Goal: Transaction & Acquisition: Download file/media

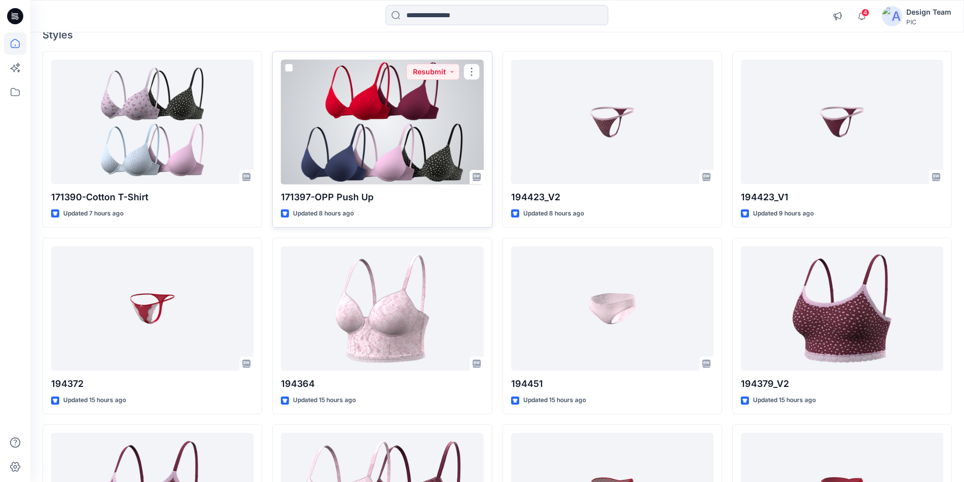
scroll to position [152, 0]
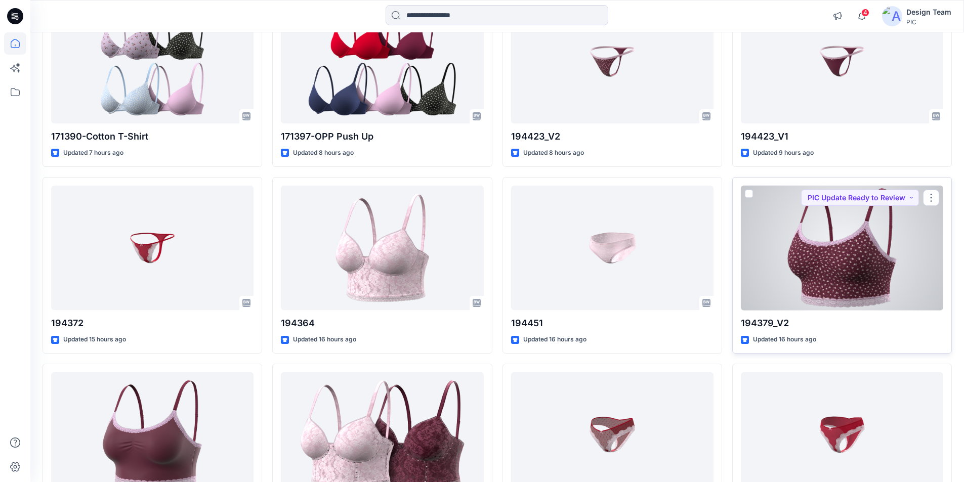
click at [869, 220] on div at bounding box center [842, 248] width 202 height 125
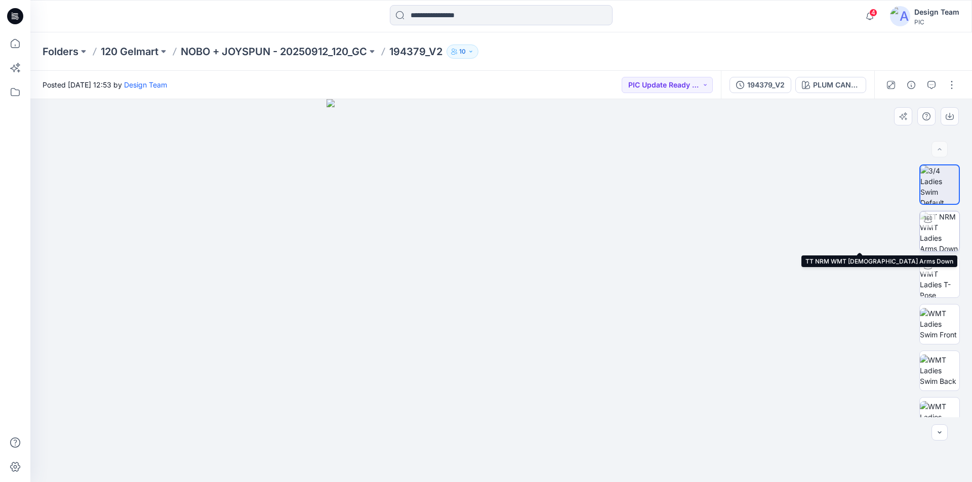
click at [942, 225] on img at bounding box center [938, 231] width 39 height 39
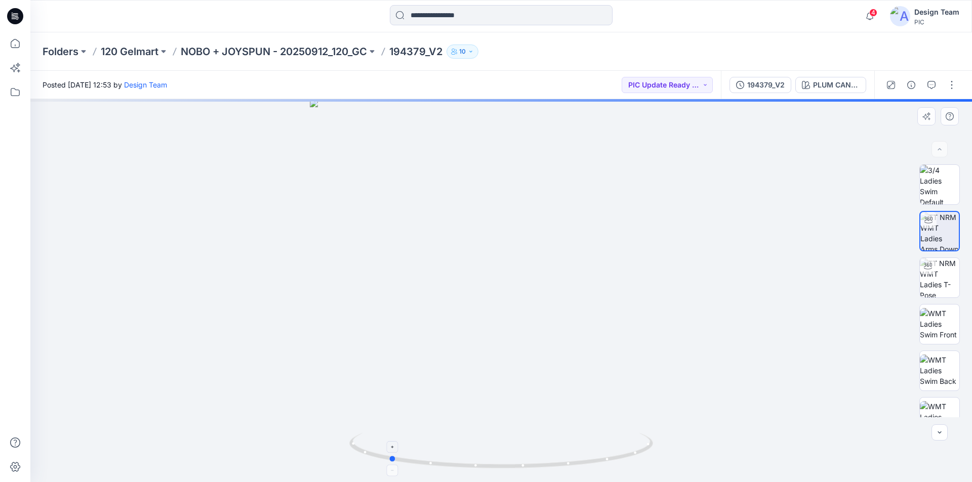
drag, startPoint x: 648, startPoint y: 448, endPoint x: 535, endPoint y: 456, distance: 112.6
click at [535, 456] on icon at bounding box center [502, 452] width 306 height 38
drag, startPoint x: 646, startPoint y: 452, endPoint x: 617, endPoint y: 454, distance: 28.4
click at [617, 454] on icon at bounding box center [502, 452] width 306 height 38
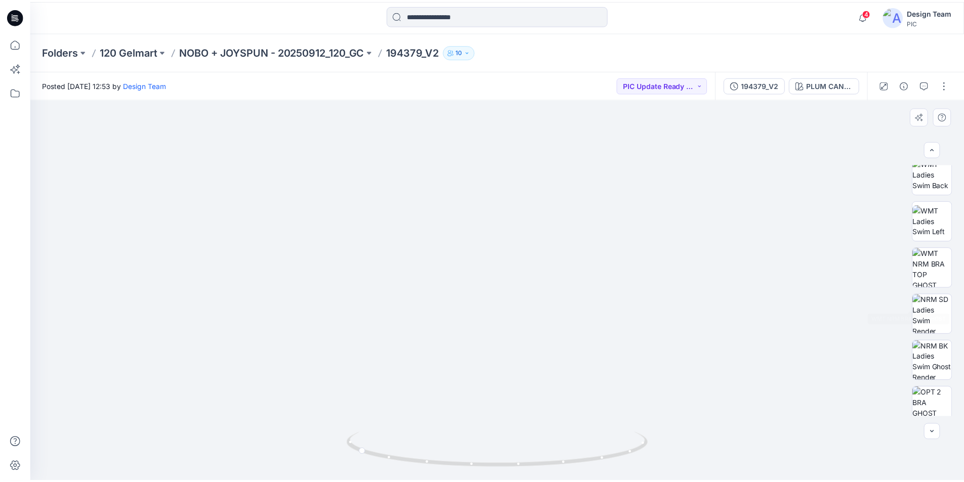
scroll to position [206, 0]
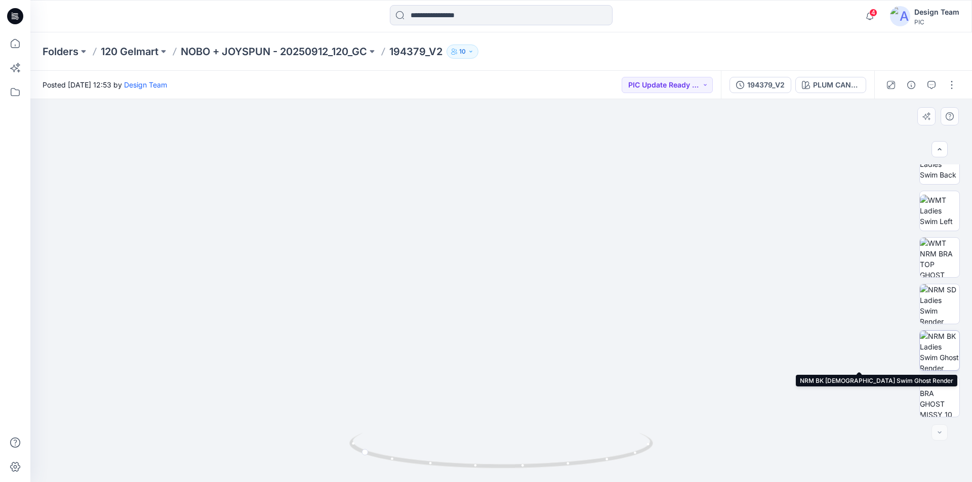
click at [946, 355] on img at bounding box center [938, 350] width 39 height 39
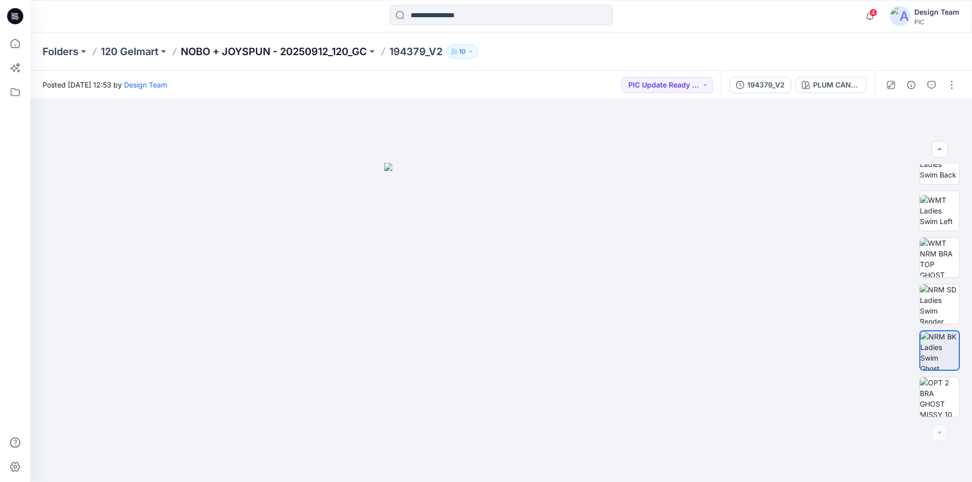
click at [252, 54] on p "NOBO + JOYSPUN - 20250912_120_GC" at bounding box center [274, 52] width 186 height 14
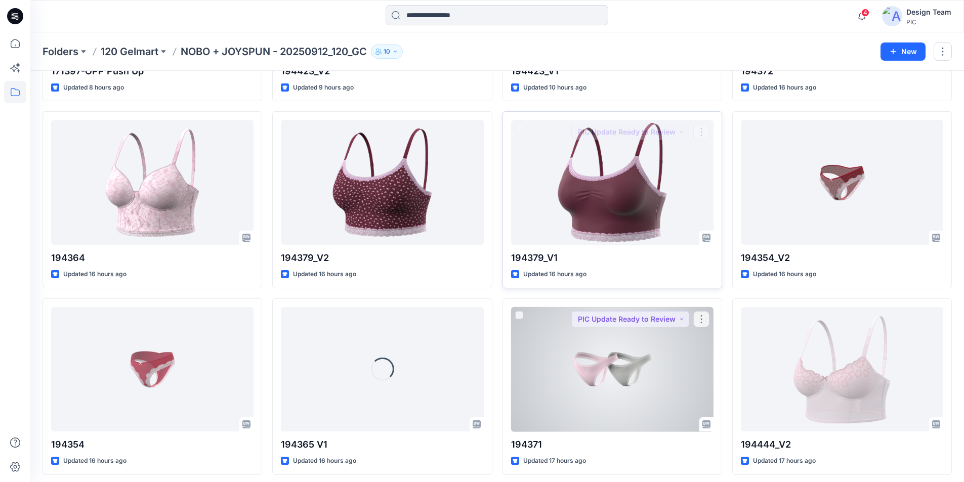
scroll to position [384, 0]
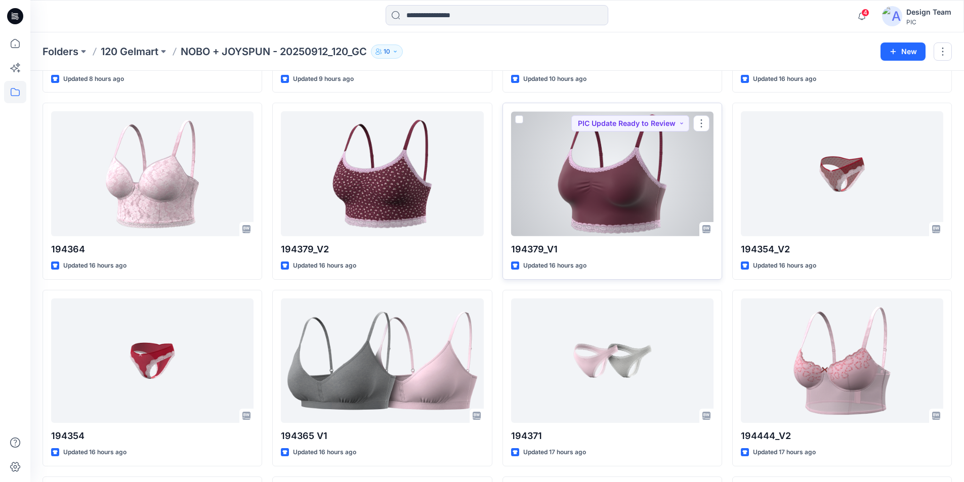
click at [607, 156] on div at bounding box center [612, 173] width 202 height 125
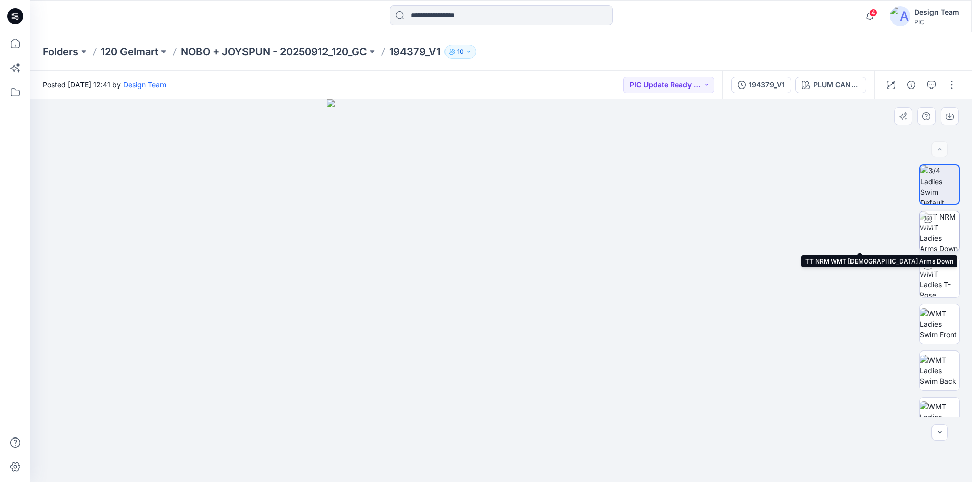
click at [934, 231] on img at bounding box center [938, 231] width 39 height 39
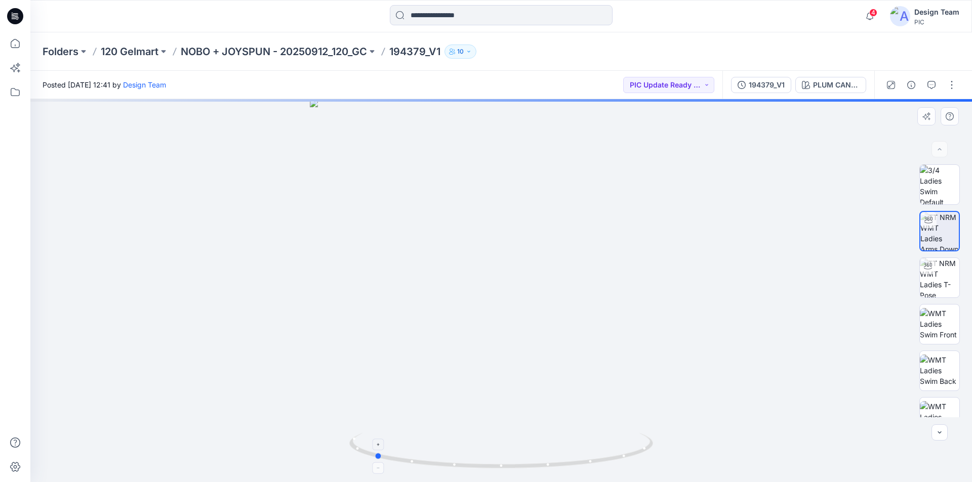
drag, startPoint x: 645, startPoint y: 449, endPoint x: 518, endPoint y: 466, distance: 128.0
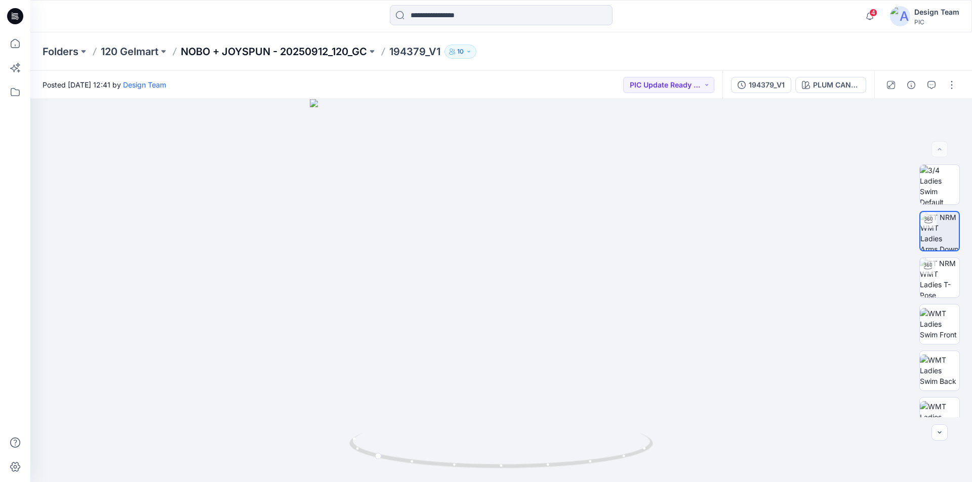
click at [238, 52] on p "NOBO + JOYSPUN - 20250912_120_GC" at bounding box center [274, 52] width 186 height 14
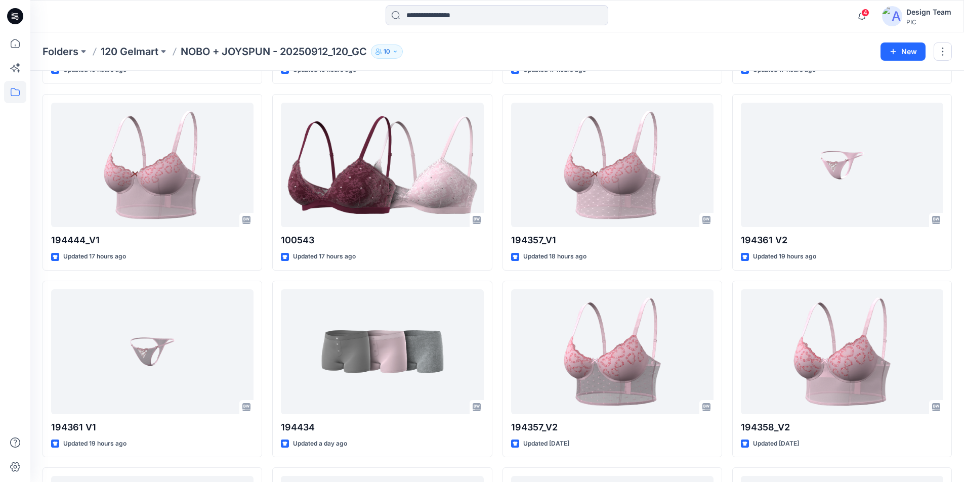
scroll to position [1015, 0]
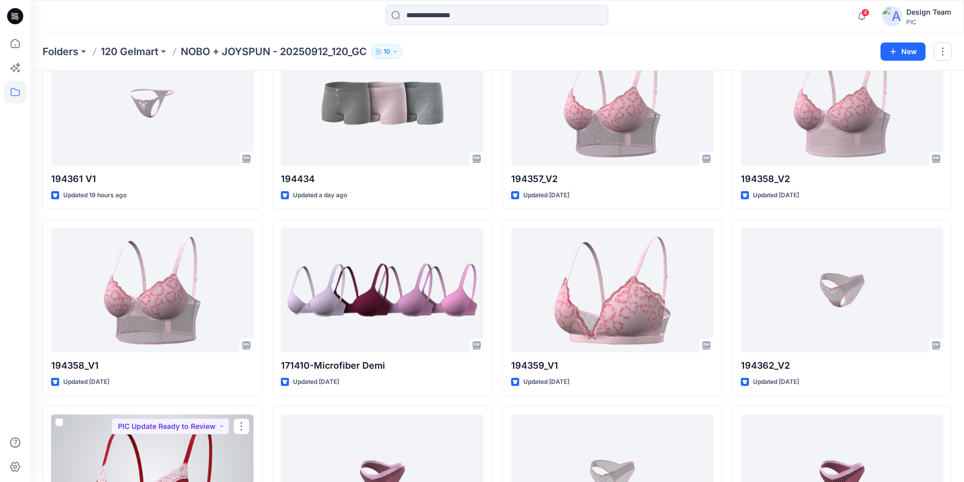
click at [170, 414] on div at bounding box center [152, 476] width 202 height 125
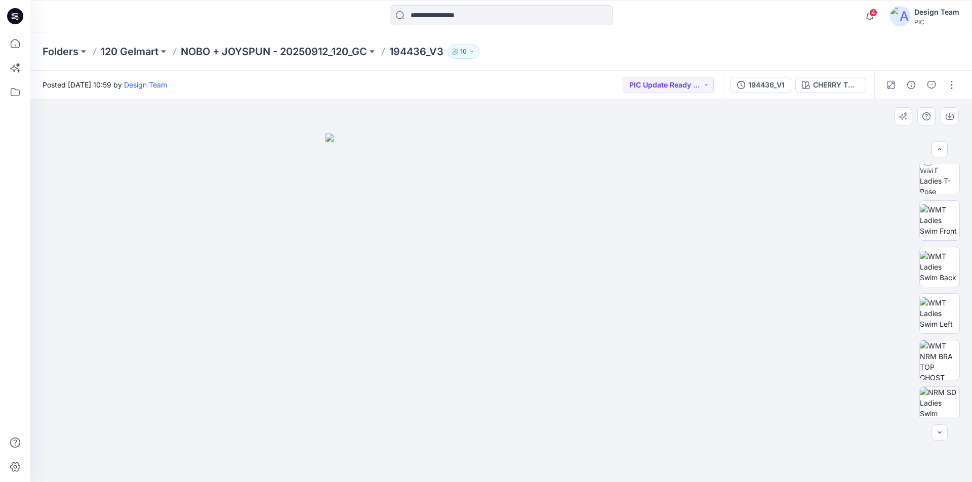
scroll to position [206, 0]
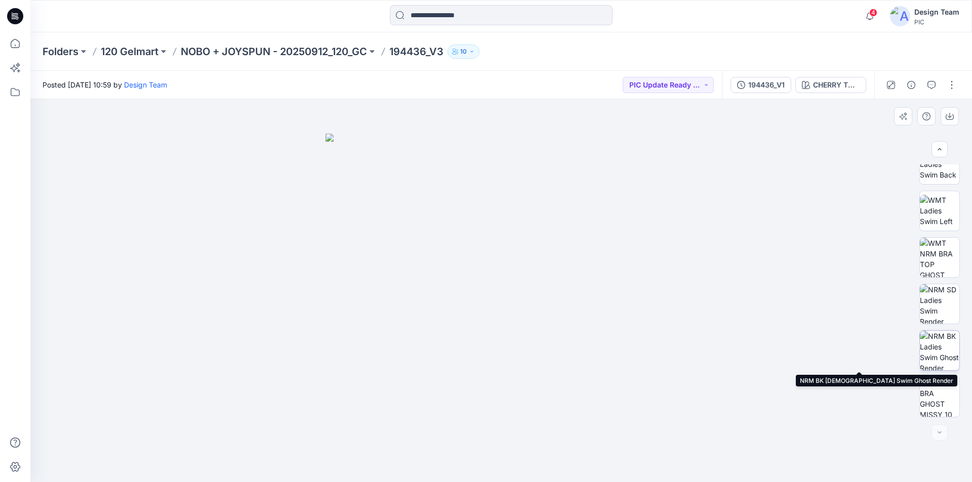
click at [939, 350] on img at bounding box center [938, 350] width 39 height 39
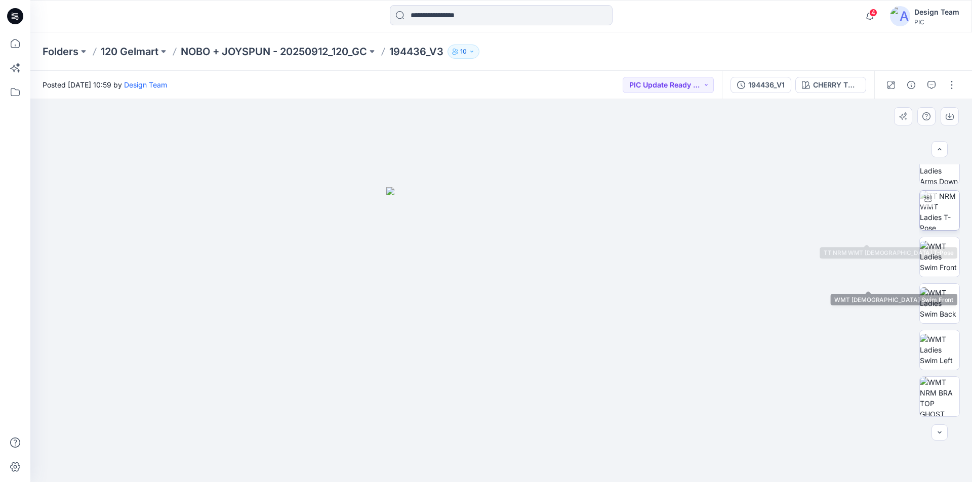
scroll to position [55, 0]
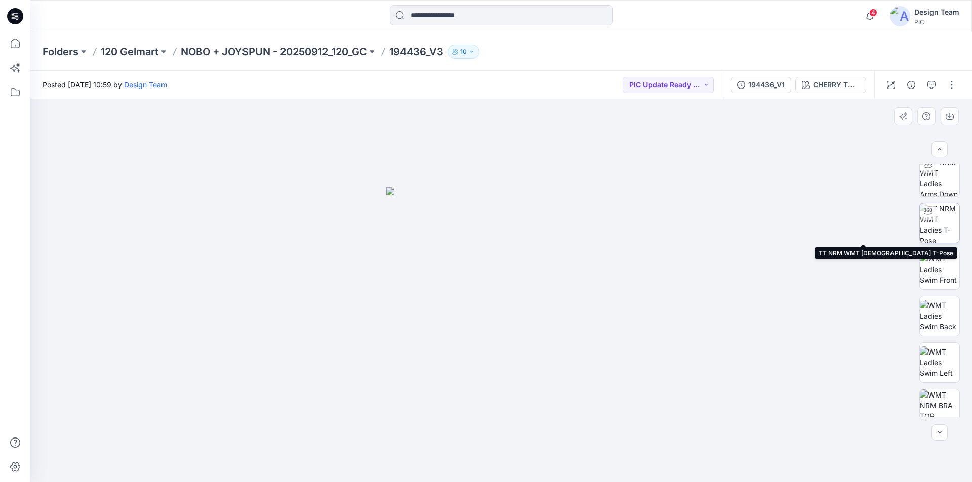
click at [937, 214] on img at bounding box center [938, 222] width 39 height 39
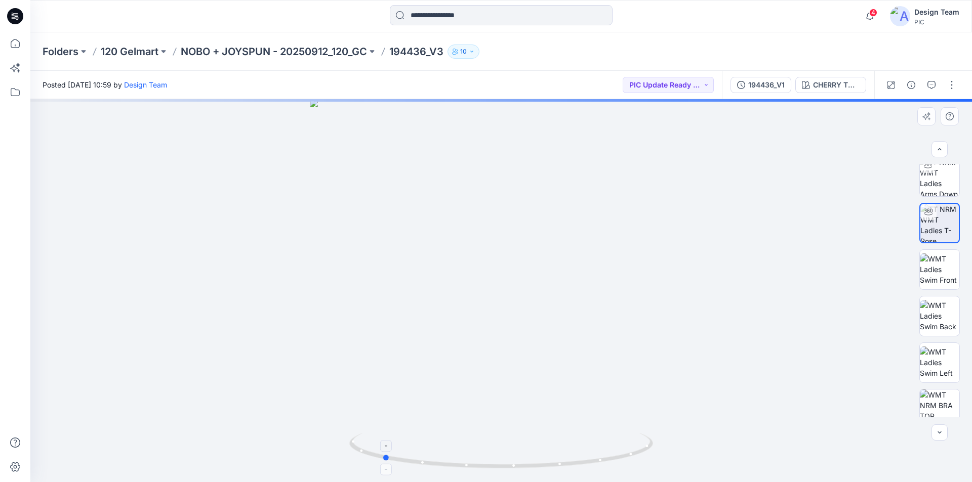
drag, startPoint x: 634, startPoint y: 455, endPoint x: 515, endPoint y: 469, distance: 119.8
click at [515, 469] on icon at bounding box center [502, 452] width 306 height 38
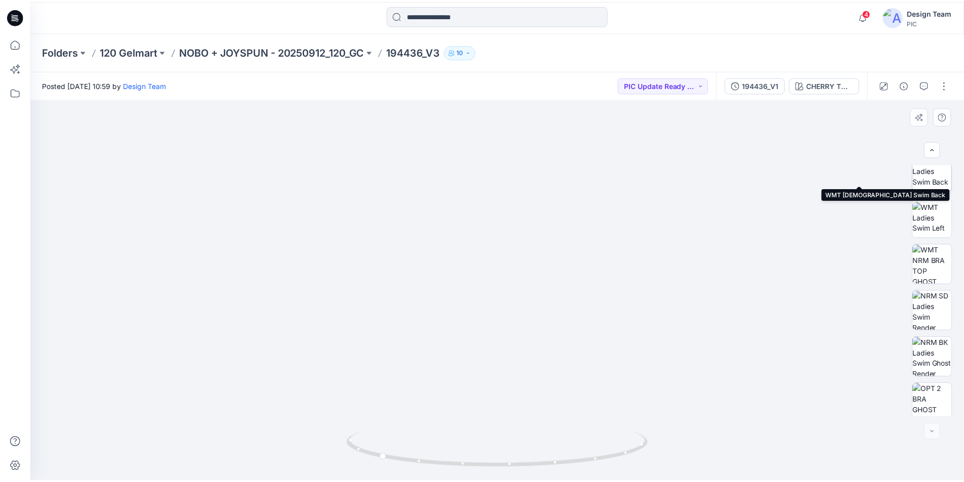
scroll to position [206, 0]
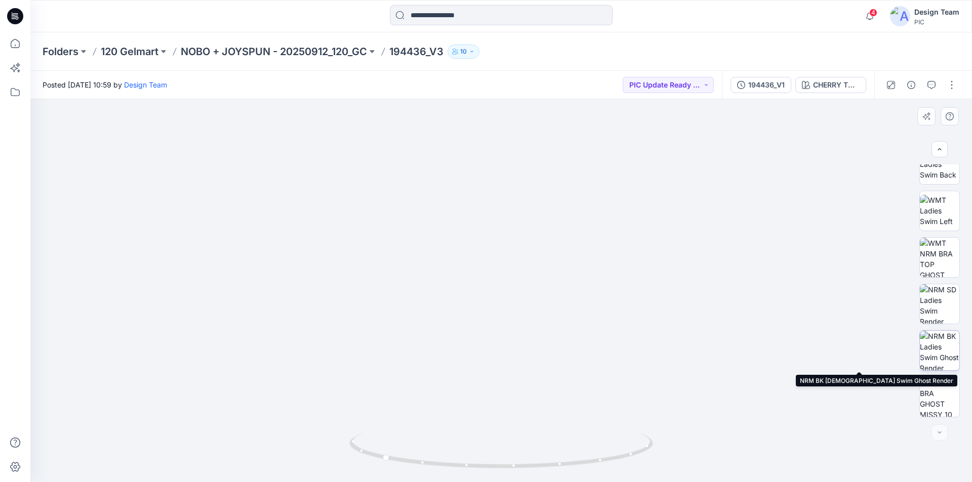
click at [945, 356] on img at bounding box center [938, 350] width 39 height 39
click at [343, 54] on p "NOBO + JOYSPUN - 20250912_120_GC" at bounding box center [274, 52] width 186 height 14
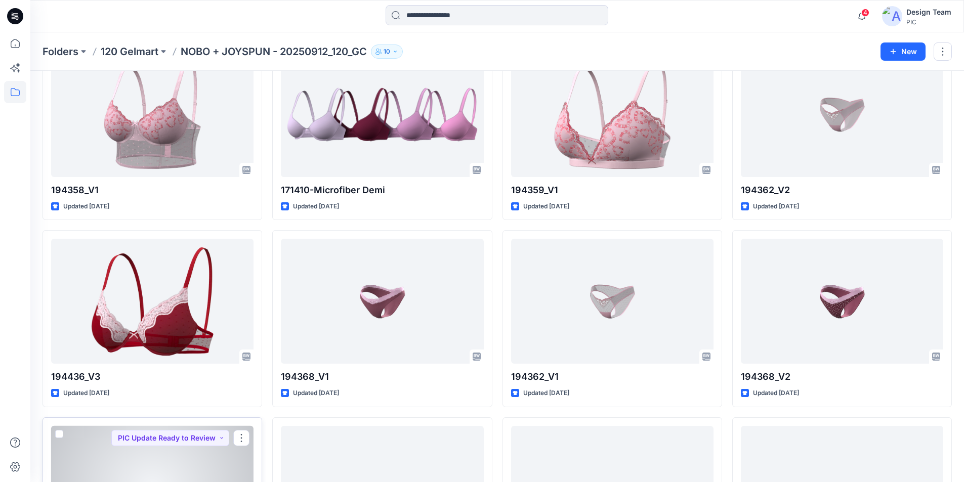
scroll to position [1241, 0]
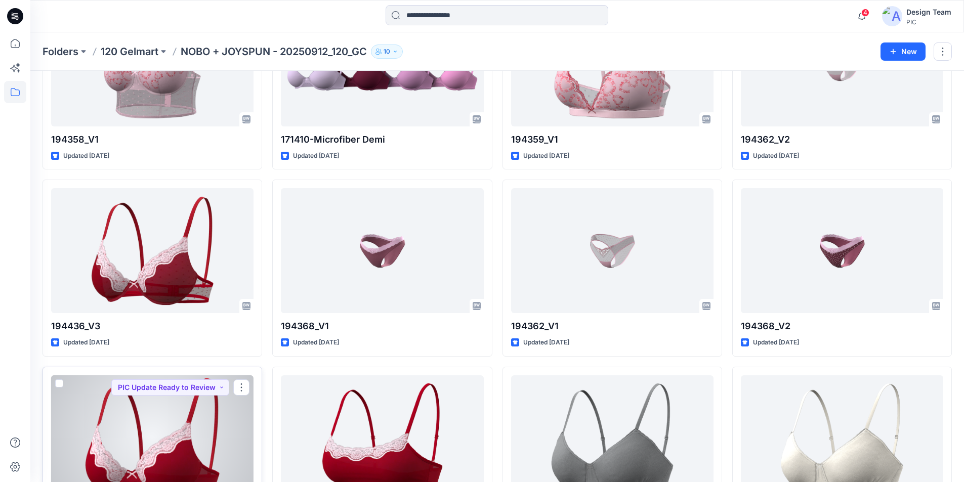
click at [209, 375] on div at bounding box center [152, 437] width 202 height 125
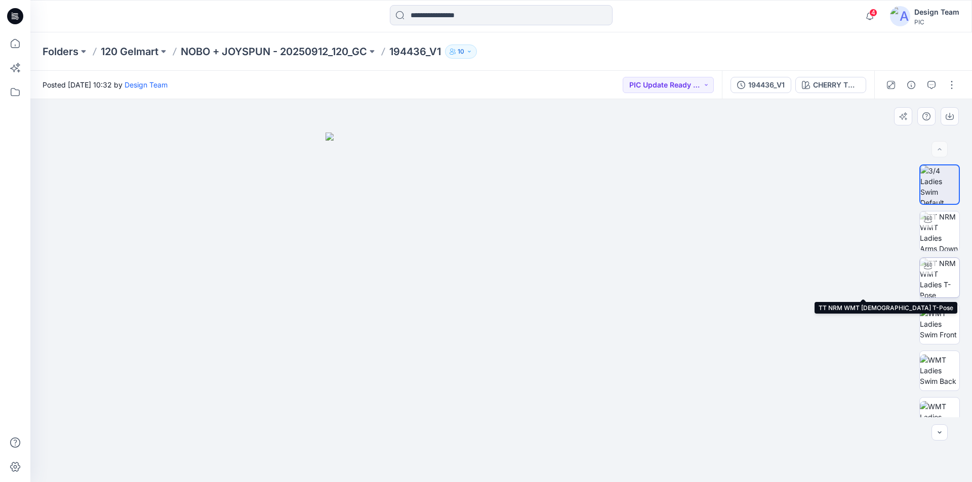
click at [932, 268] on div at bounding box center [927, 266] width 16 height 16
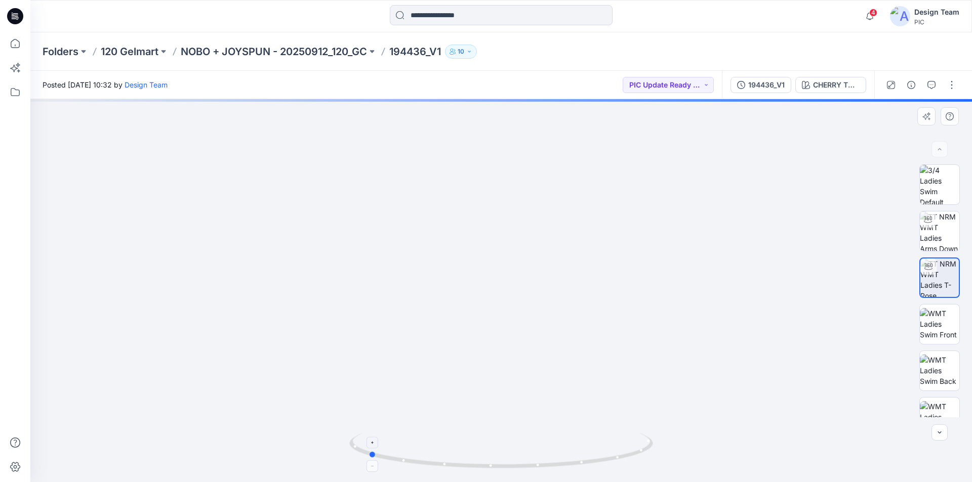
drag, startPoint x: 631, startPoint y: 458, endPoint x: 497, endPoint y: 450, distance: 133.3
click at [497, 450] on icon at bounding box center [502, 452] width 306 height 38
click at [317, 51] on p "NOBO + JOYSPUN - 20250912_120_GC" at bounding box center [274, 52] width 186 height 14
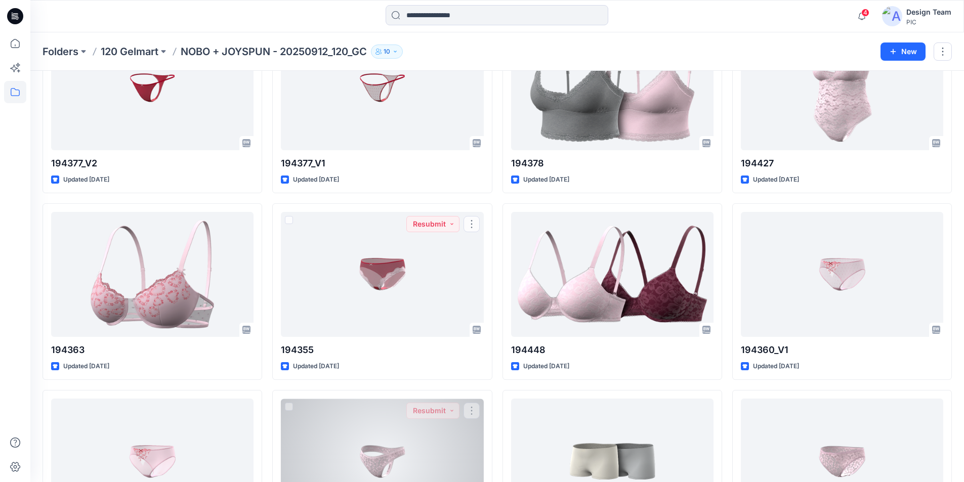
scroll to position [1974, 0]
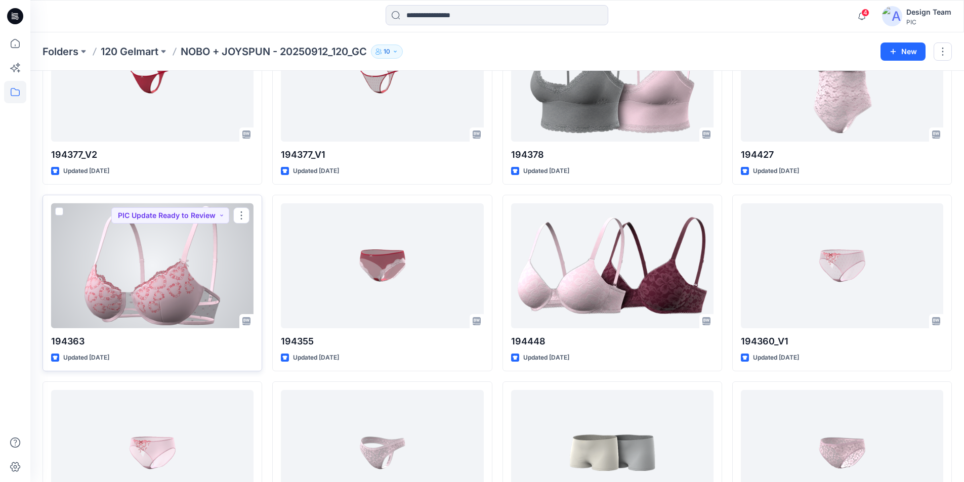
click at [175, 203] on div at bounding box center [152, 265] width 202 height 125
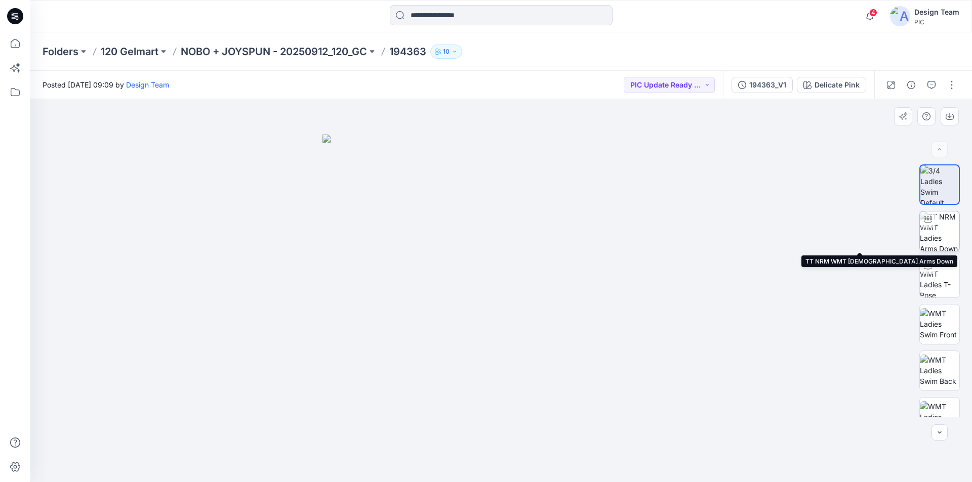
click at [941, 231] on img at bounding box center [938, 231] width 39 height 39
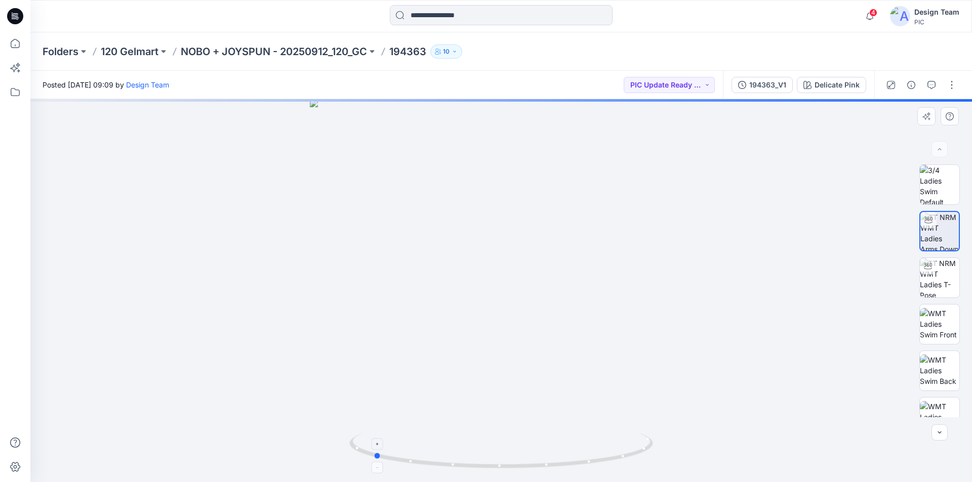
drag, startPoint x: 642, startPoint y: 452, endPoint x: 514, endPoint y: 457, distance: 128.1
click at [514, 457] on icon at bounding box center [502, 452] width 306 height 38
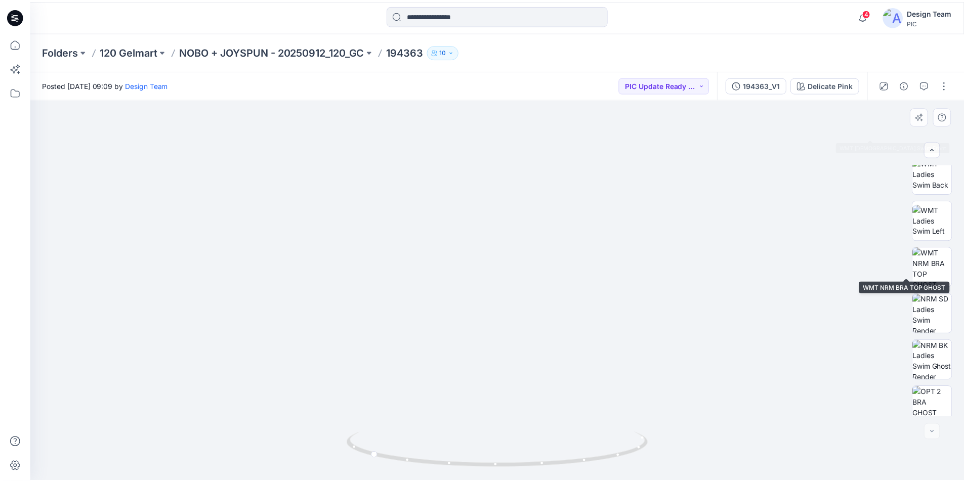
scroll to position [206, 0]
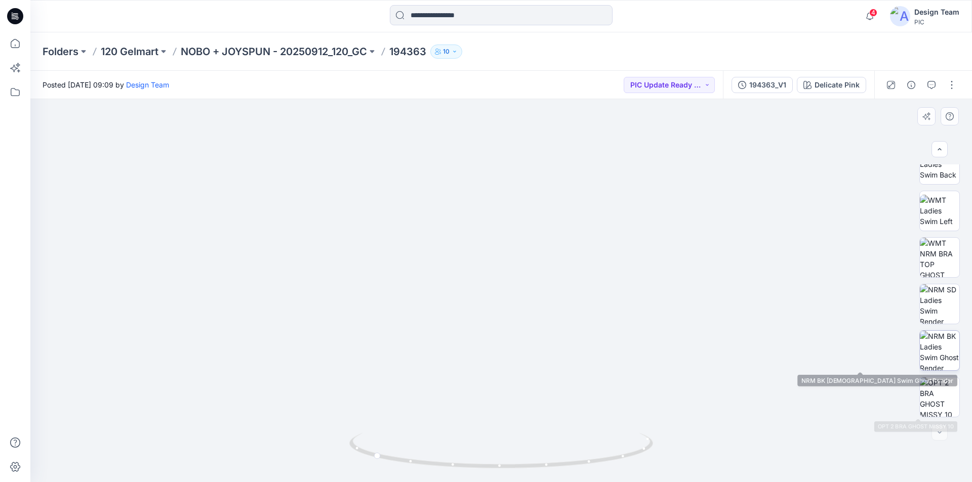
click at [945, 347] on img at bounding box center [938, 350] width 39 height 39
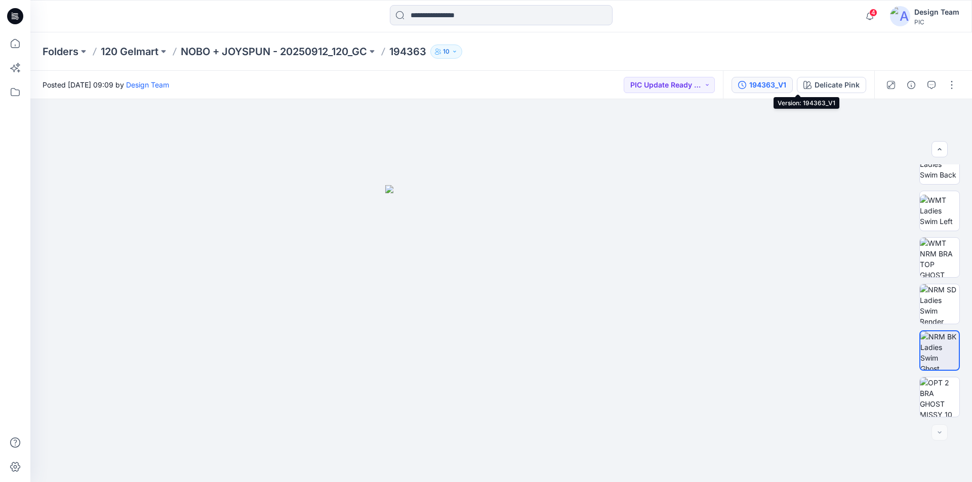
click at [786, 83] on div "194363_V1" at bounding box center [767, 84] width 37 height 11
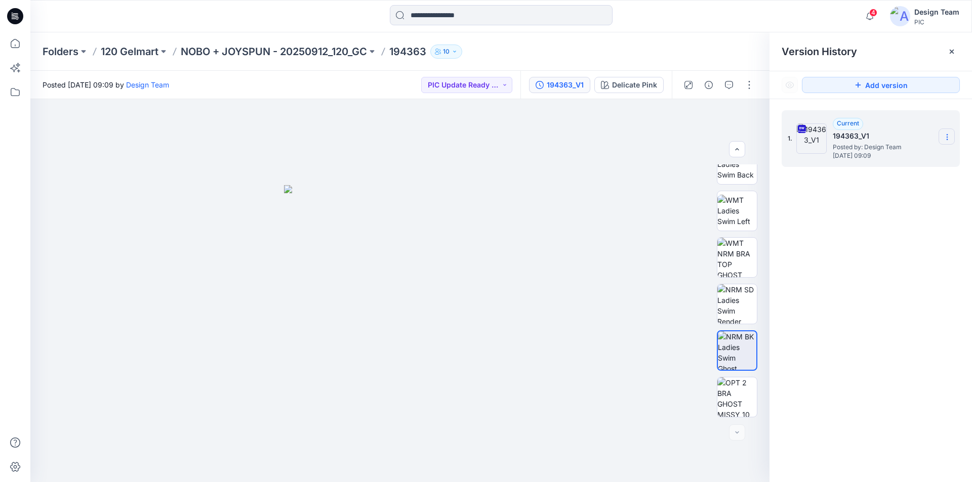
click at [946, 134] on icon at bounding box center [947, 137] width 8 height 8
click at [884, 156] on span "Download Source BW File" at bounding box center [895, 157] width 85 height 12
click at [14, 14] on icon at bounding box center [15, 16] width 16 height 16
